Goal: Communication & Community: Answer question/provide support

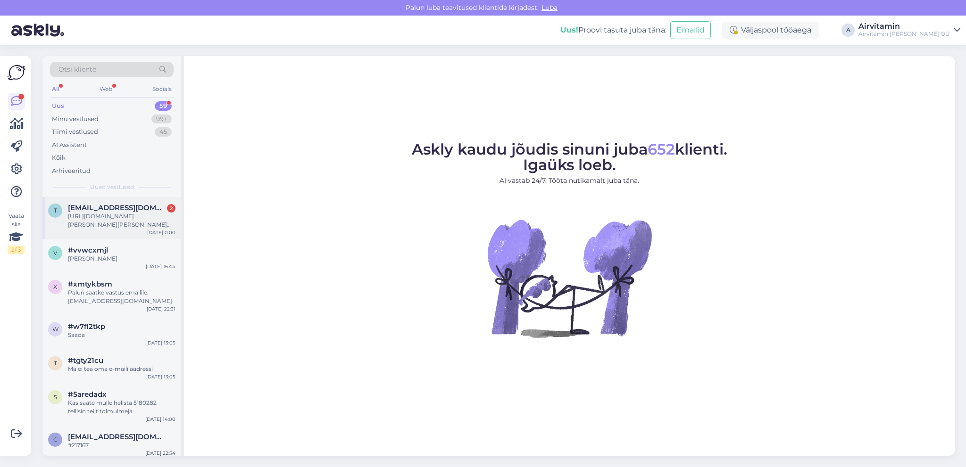
click at [116, 210] on span "[EMAIL_ADDRESS][DOMAIN_NAME]" at bounding box center [117, 208] width 98 height 8
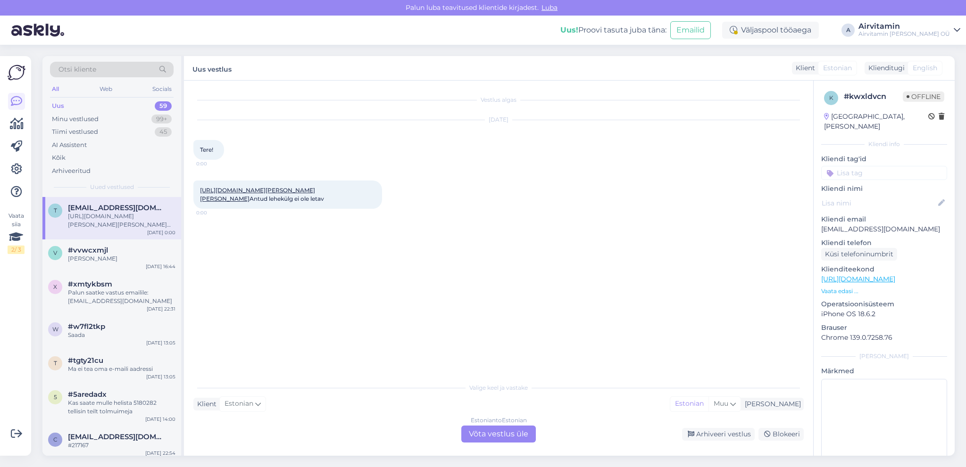
click at [481, 432] on div "Estonian to Estonian Võta vestlus üle" at bounding box center [498, 434] width 75 height 17
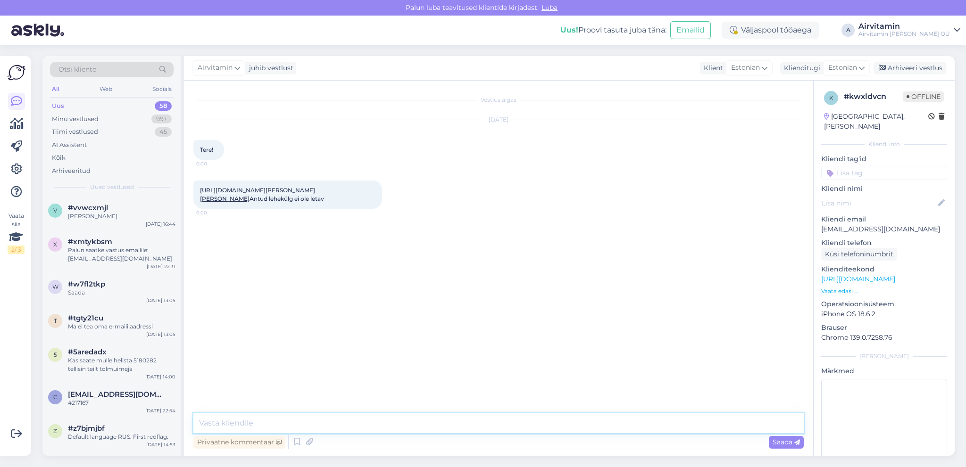
click at [244, 426] on textarea at bounding box center [498, 424] width 610 height 20
click at [360, 420] on textarea "Tere. See komplekt ei ole hetkel saadaval. esmaspäeval" at bounding box center [498, 424] width 610 height 20
click at [409, 424] on textarea "Tere. See komplekt ei ole hetkel saadaval. Esmaspäeval" at bounding box center [498, 424] width 610 height 20
click at [404, 422] on textarea "Tere. See komplekt ei ole hetkel saadaval. Esmaspäeval on kõik [PERSON_NAME] Fo…" at bounding box center [498, 424] width 610 height 20
click at [375, 422] on textarea "Tere. See komplekt ei ole hetkel saadaval. 8-10 l on kõik [PERSON_NAME] Form to…" at bounding box center [498, 424] width 610 height 20
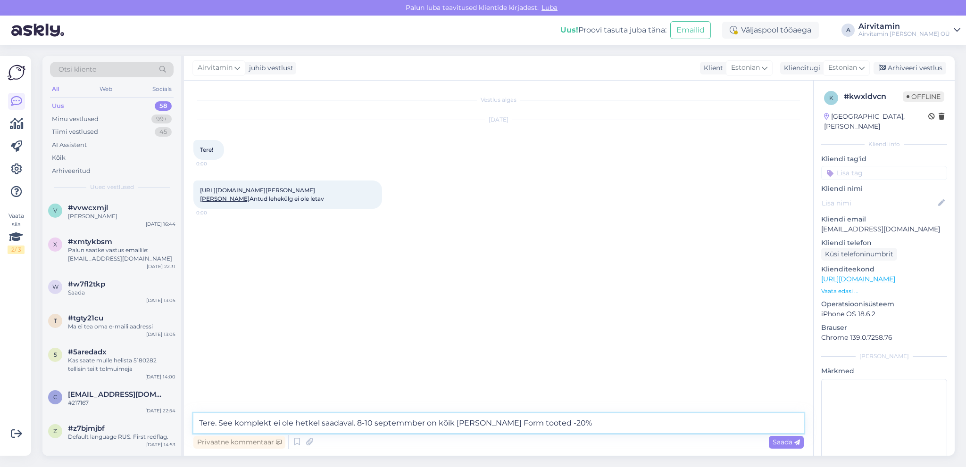
click at [401, 423] on textarea "Tere. See komplekt ei ole hetkel saadaval. 8-10 septemmber on kõik [PERSON_NAME…" at bounding box center [498, 424] width 610 height 20
click at [551, 421] on textarea "Tere. See komplekt ei ole hetkel saadaval. [DATE]-[DATE] on kõik [PERSON_NAME] …" at bounding box center [498, 424] width 610 height 20
click at [371, 423] on textarea "Tere. See komplekt ei ole hetkel saadaval. [DATE]-[DATE] on kõik [PERSON_NAME] …" at bounding box center [498, 424] width 610 height 20
click at [235, 421] on textarea "Tere. See komplekt ei ole hetkel saadaval. [DATE]-[DATE] on kõik [PERSON_NAME] …" at bounding box center [498, 424] width 610 height 20
click at [345, 423] on textarea "Tere. See sooduskomplekt ei ole hetkel saadaval. [DATE]-[DATE] on kõik [PERSON_…" at bounding box center [498, 424] width 610 height 20
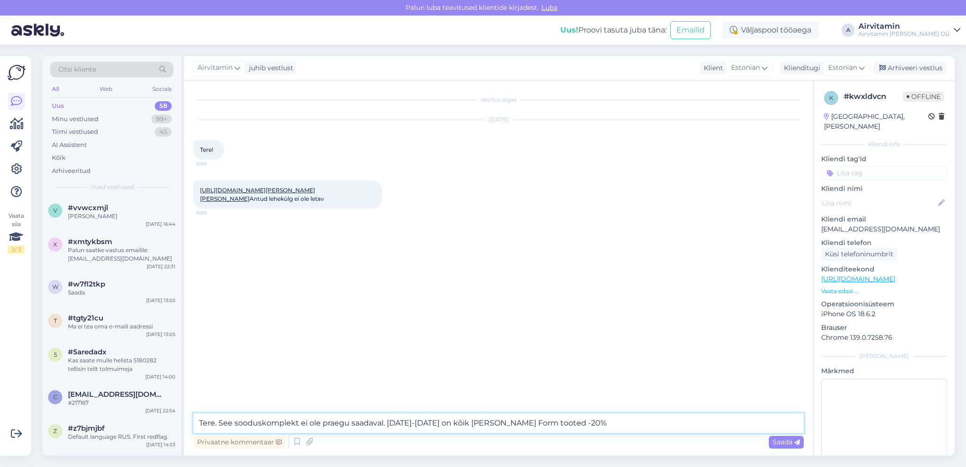
click at [384, 423] on textarea "Tere. See sooduskomplekt ei ole praegu saadaval. [DATE]-[DATE] on kõik [PERSON_…" at bounding box center [498, 424] width 610 height 20
click at [596, 423] on textarea "Tere. See sooduskomplekt ei ole praegu saadaval, kuna [DATE]-[DATE] on kõik [PE…" at bounding box center [498, 424] width 610 height 20
type textarea "Tere. See sooduskomplekt ei ole praegu saadaval, kuna [DATE]-[DATE] on kõik [PE…"
click at [782, 443] on span "Saada" at bounding box center [785, 442] width 27 height 8
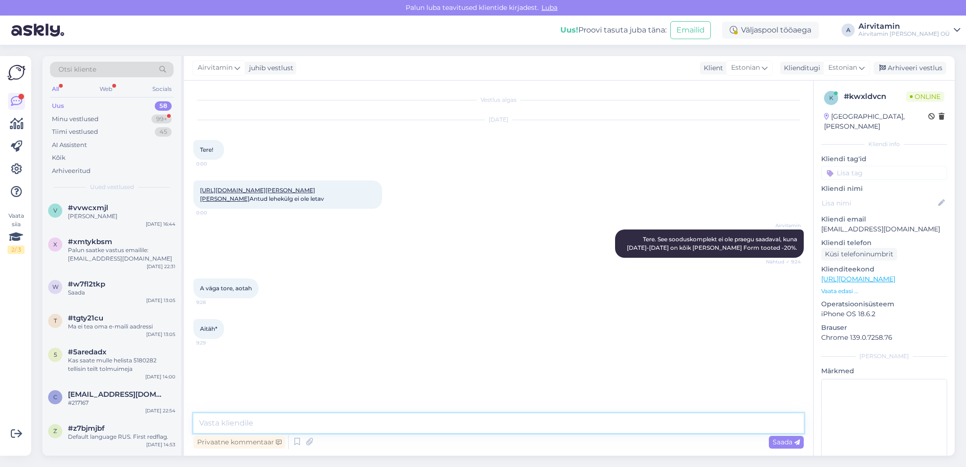
click at [211, 423] on textarea at bounding box center [498, 424] width 610 height 20
type textarea "Palun!"
